Goal: Information Seeking & Learning: Learn about a topic

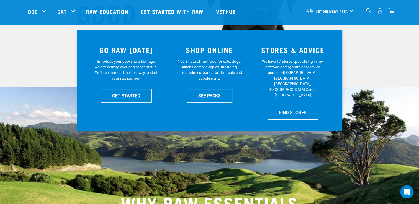
scroll to position [111, 0]
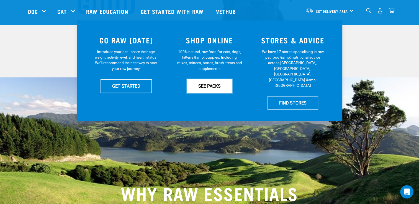
click at [216, 87] on link "SEE PACKS" at bounding box center [210, 86] width 46 height 14
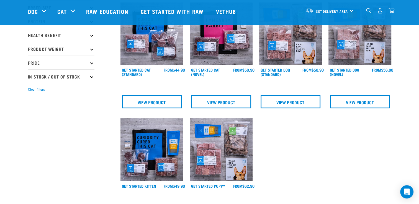
scroll to position [83, 0]
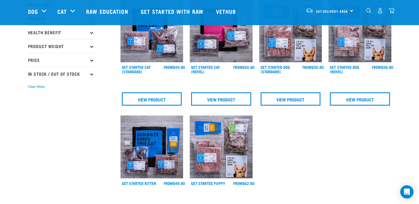
click at [92, 46] on icon at bounding box center [91, 46] width 3 height 3
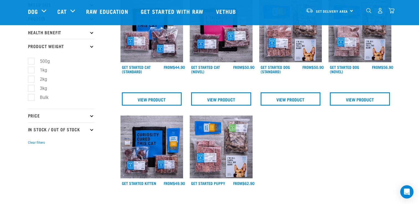
click at [31, 97] on label "Bulk" at bounding box center [41, 97] width 20 height 7
click at [31, 97] on input "Bulk" at bounding box center [30, 97] width 4 height 4
checkbox input "true"
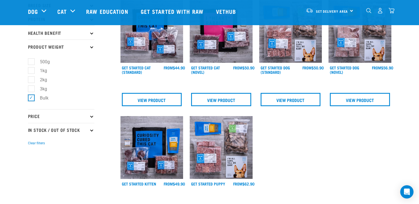
scroll to position [59, 0]
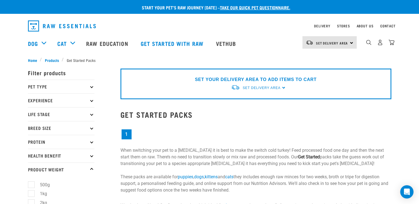
click at [90, 86] on p "Pet Type" at bounding box center [61, 87] width 66 height 14
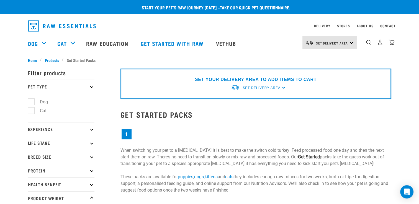
click at [32, 102] on label "Dog" at bounding box center [40, 102] width 19 height 7
click at [32, 102] on input "Dog" at bounding box center [30, 101] width 4 height 4
checkbox input "true"
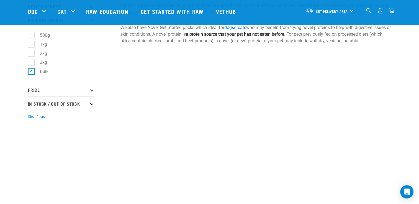
scroll to position [139, 0]
click at [92, 102] on icon at bounding box center [91, 102] width 3 height 3
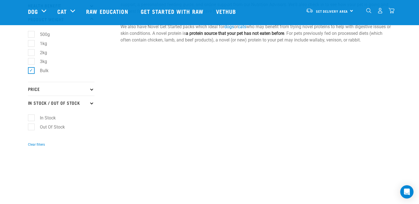
click at [32, 118] on label "In Stock" at bounding box center [44, 118] width 27 height 7
click at [32, 118] on input "In Stock" at bounding box center [30, 117] width 4 height 4
checkbox input "true"
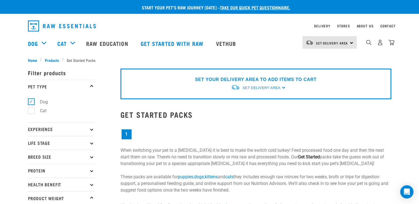
scroll to position [0, 0]
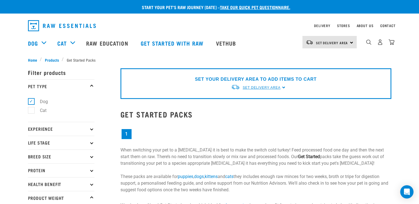
click at [259, 87] on span "Set Delivery Area" at bounding box center [262, 88] width 38 height 4
click at [247, 102] on link "[GEOGRAPHIC_DATA]" at bounding box center [258, 100] width 55 height 9
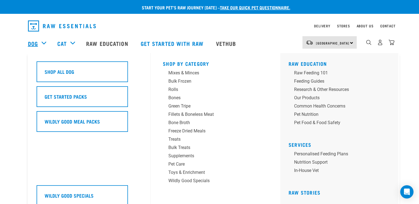
click at [34, 42] on link "Dog" at bounding box center [33, 43] width 10 height 8
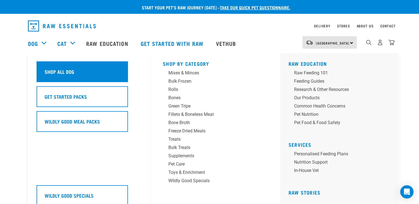
click at [70, 70] on h5 "Shop All Dog" at bounding box center [60, 71] width 30 height 7
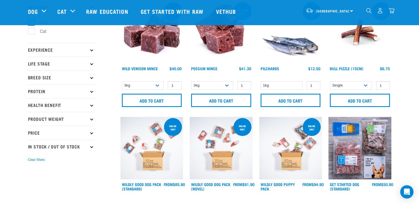
scroll to position [55, 0]
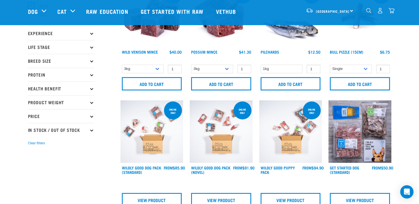
click at [91, 128] on p "In Stock / Out Of Stock" at bounding box center [61, 130] width 66 height 14
click at [92, 130] on icon at bounding box center [91, 130] width 3 height 3
click at [93, 101] on icon at bounding box center [91, 102] width 3 height 3
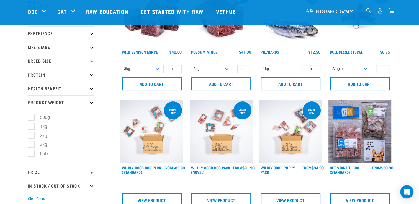
click at [33, 155] on label "Bulk" at bounding box center [41, 153] width 20 height 7
click at [32, 155] on input "Bulk" at bounding box center [30, 153] width 4 height 4
checkbox input "true"
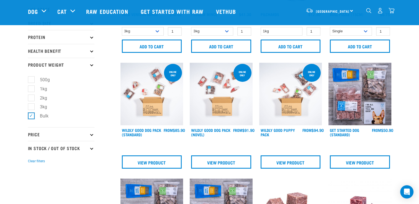
scroll to position [139, 0]
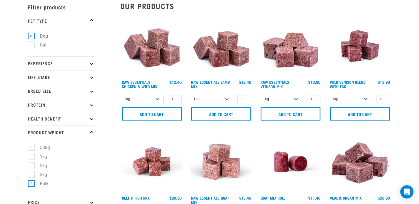
scroll to position [111, 0]
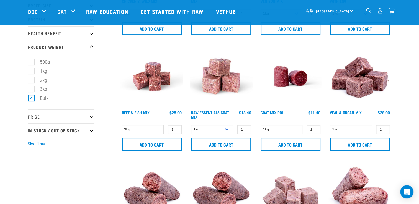
click at [91, 131] on icon at bounding box center [91, 130] width 3 height 3
click at [31, 145] on label "In Stock" at bounding box center [44, 145] width 27 height 7
click at [31, 145] on input "In Stock" at bounding box center [30, 145] width 4 height 4
checkbox input "true"
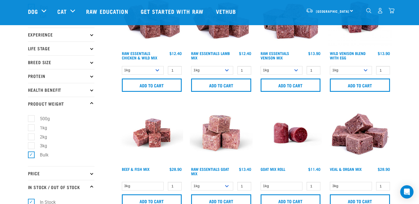
scroll to position [55, 0]
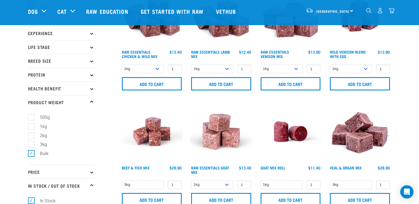
click at [94, 61] on p "Breed Size" at bounding box center [61, 61] width 66 height 14
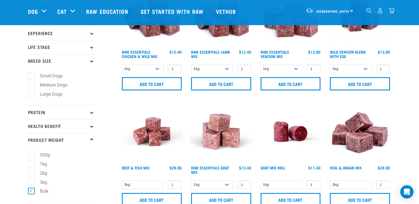
click at [34, 94] on label "Large Dogs" at bounding box center [48, 94] width 34 height 7
click at [32, 94] on input "Large Dogs" at bounding box center [30, 93] width 4 height 4
checkbox input "true"
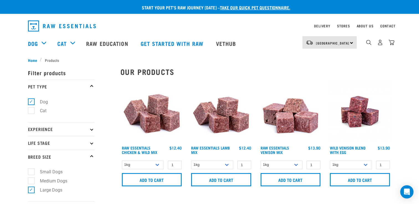
click at [91, 130] on icon at bounding box center [91, 129] width 3 height 3
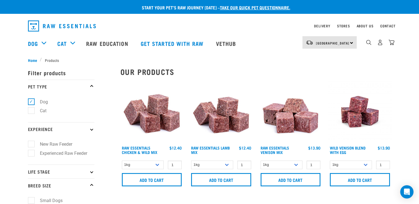
click at [32, 155] on label "Experienced Raw Feeder" at bounding box center [60, 153] width 58 height 7
click at [32, 154] on input "Experienced Raw Feeder" at bounding box center [30, 153] width 4 height 4
checkbox input "true"
